Goal: Navigation & Orientation: Find specific page/section

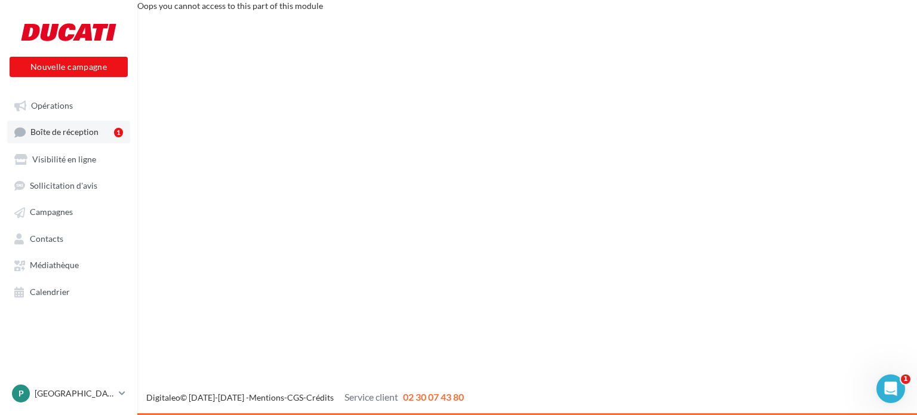
click at [67, 128] on span "Boîte de réception" at bounding box center [64, 132] width 68 height 10
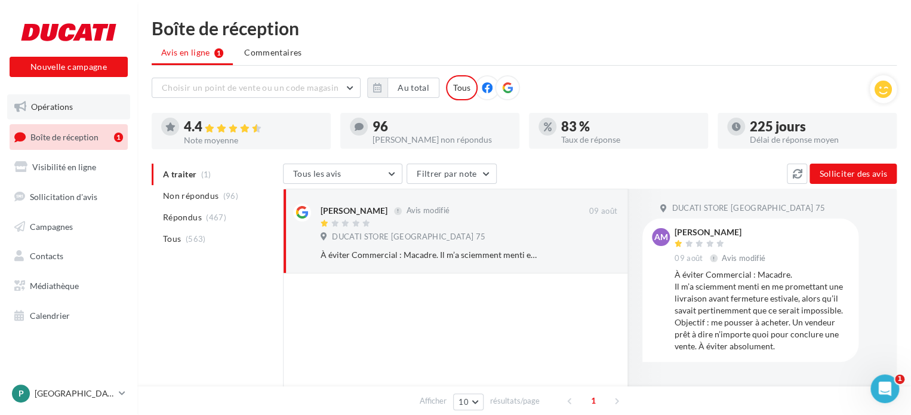
click at [79, 106] on link "Opérations" at bounding box center [68, 106] width 123 height 25
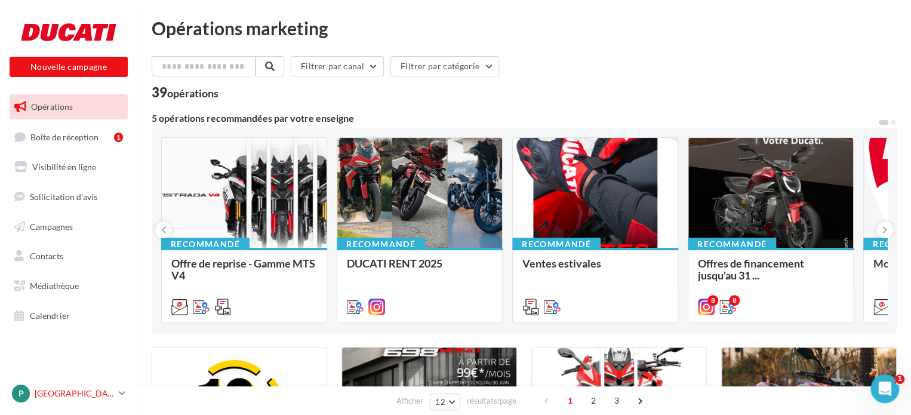
click at [55, 394] on p "[GEOGRAPHIC_DATA]" at bounding box center [74, 394] width 79 height 12
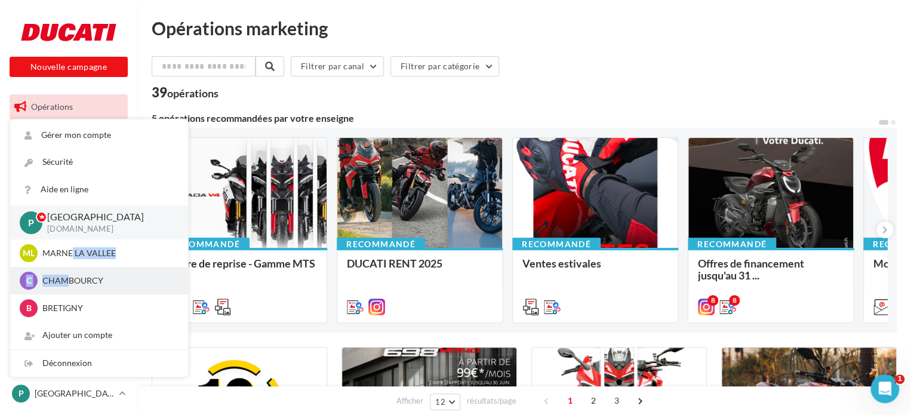
drag, startPoint x: 70, startPoint y: 248, endPoint x: 70, endPoint y: 278, distance: 30.5
click at [70, 278] on div "P PARIS romain.macadre.paris ML MARNE LA VALLEE duc-mar-maca C CHAMBOURCY romai…" at bounding box center [99, 263] width 178 height 116
click at [71, 283] on p "CHAMBOURCY" at bounding box center [107, 281] width 131 height 12
